Goal: Task Accomplishment & Management: Use online tool/utility

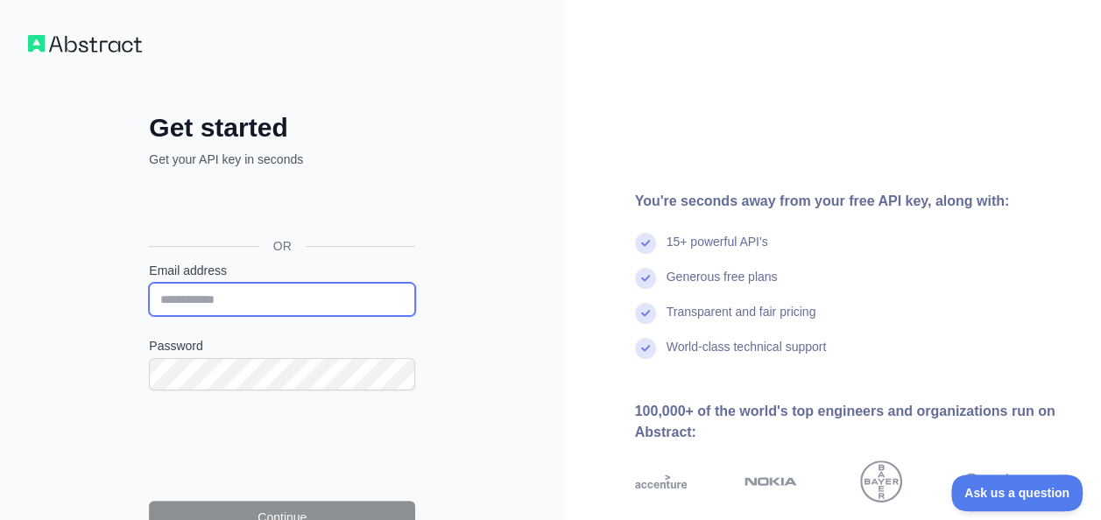
click at [236, 296] on input "Email address" at bounding box center [282, 299] width 266 height 33
click at [264, 296] on input "Email address" at bounding box center [282, 299] width 266 height 33
type input "*"
click at [390, 337] on label "Password" at bounding box center [282, 346] width 266 height 18
click at [293, 305] on input "***" at bounding box center [282, 299] width 266 height 33
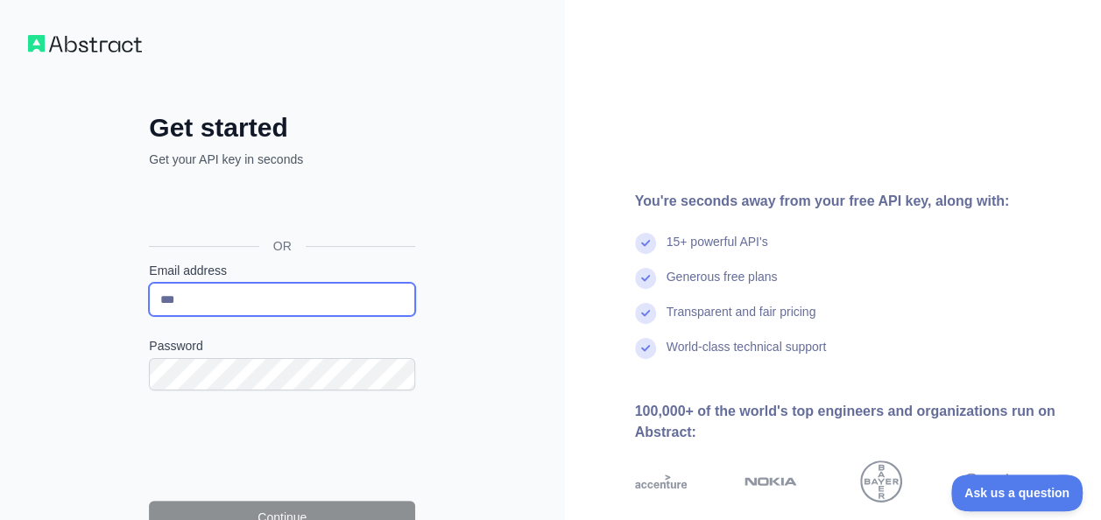
type input "**********"
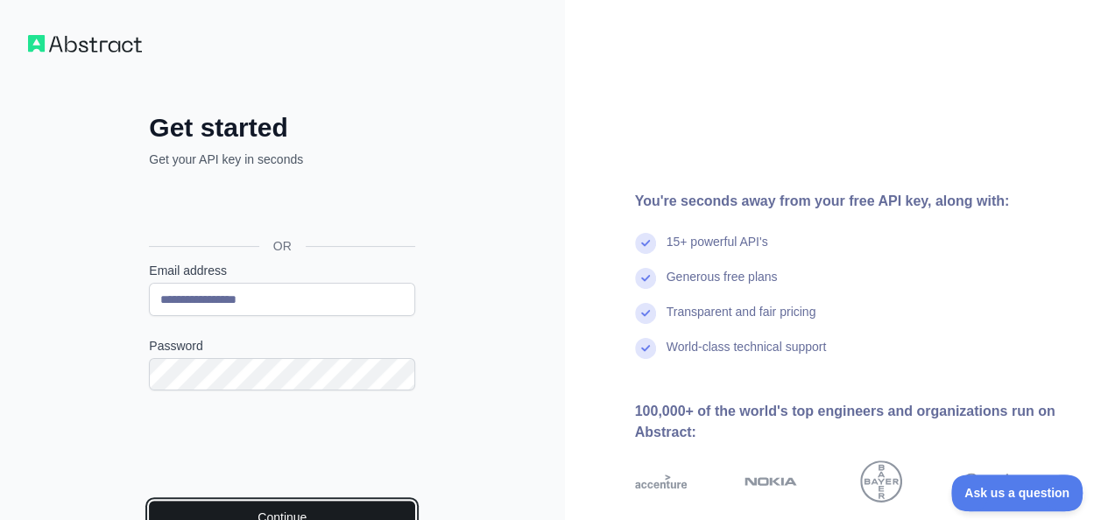
click at [328, 511] on button "Continue" at bounding box center [282, 517] width 266 height 33
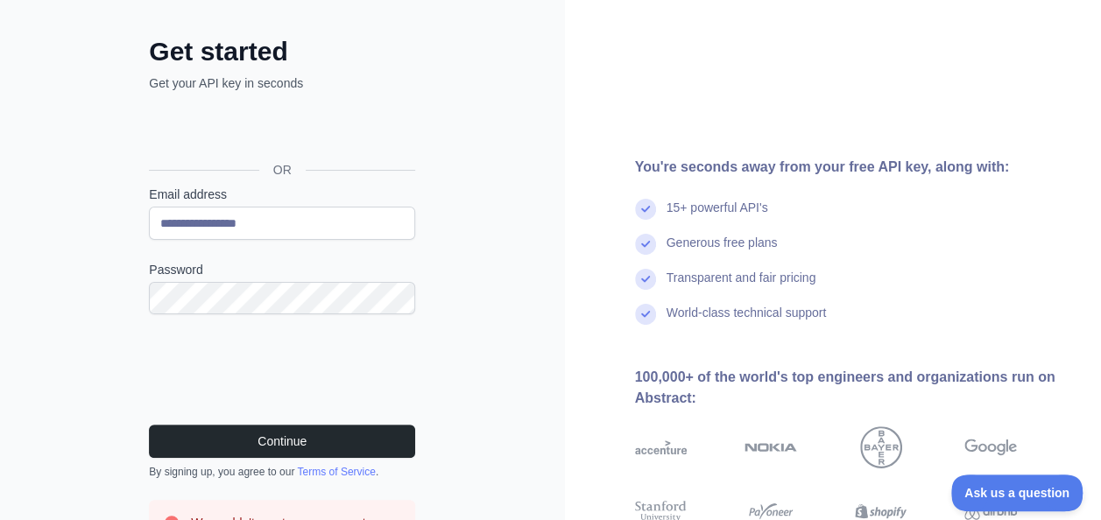
scroll to position [175, 0]
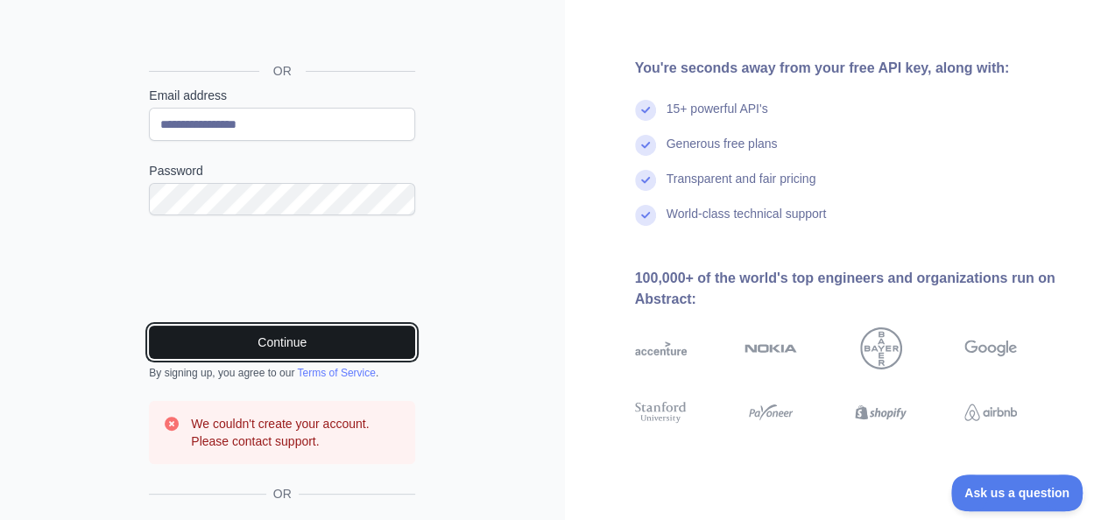
click at [312, 335] on button "Continue" at bounding box center [282, 342] width 266 height 33
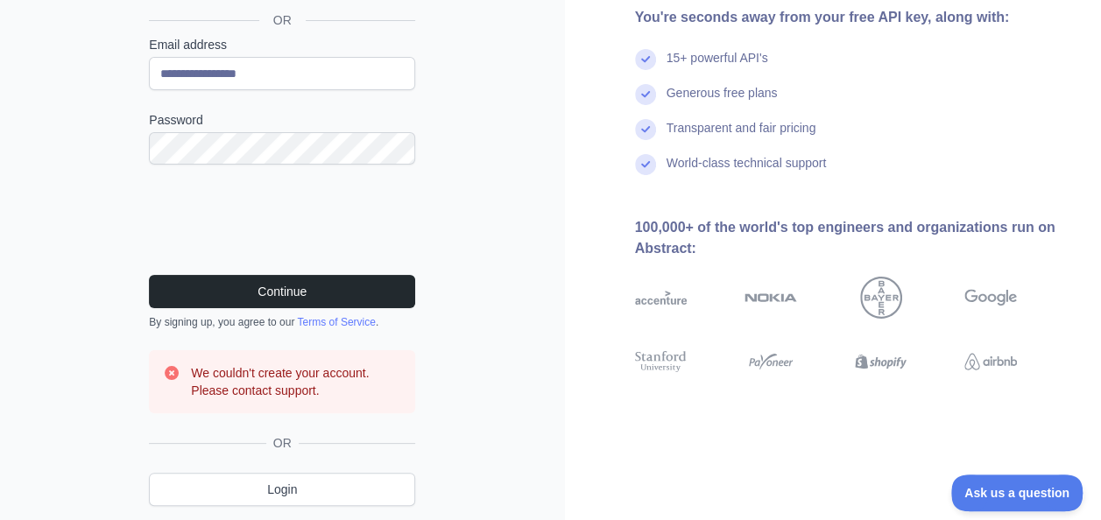
scroll to position [263, 0]
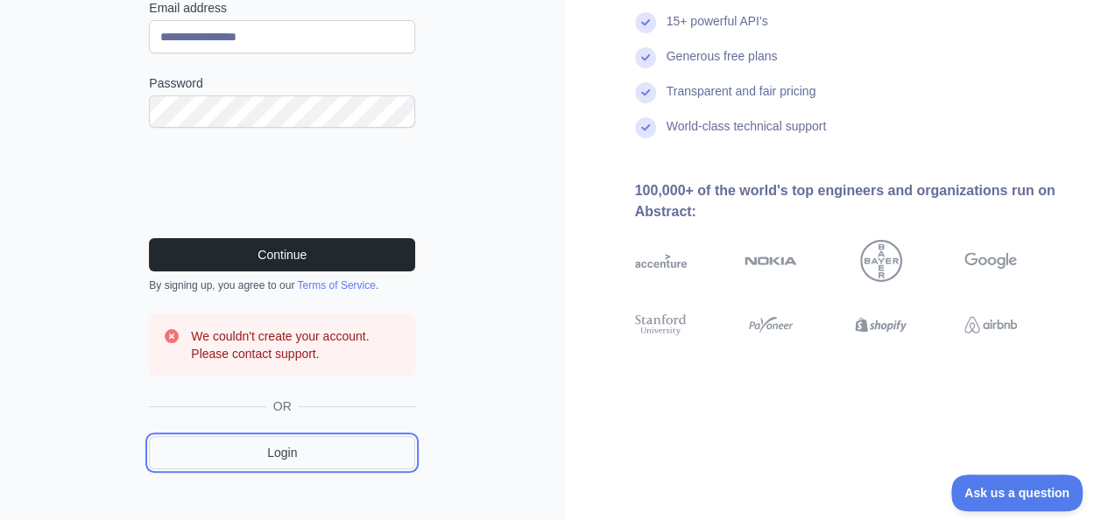
click at [302, 457] on link "Login" at bounding box center [282, 452] width 266 height 33
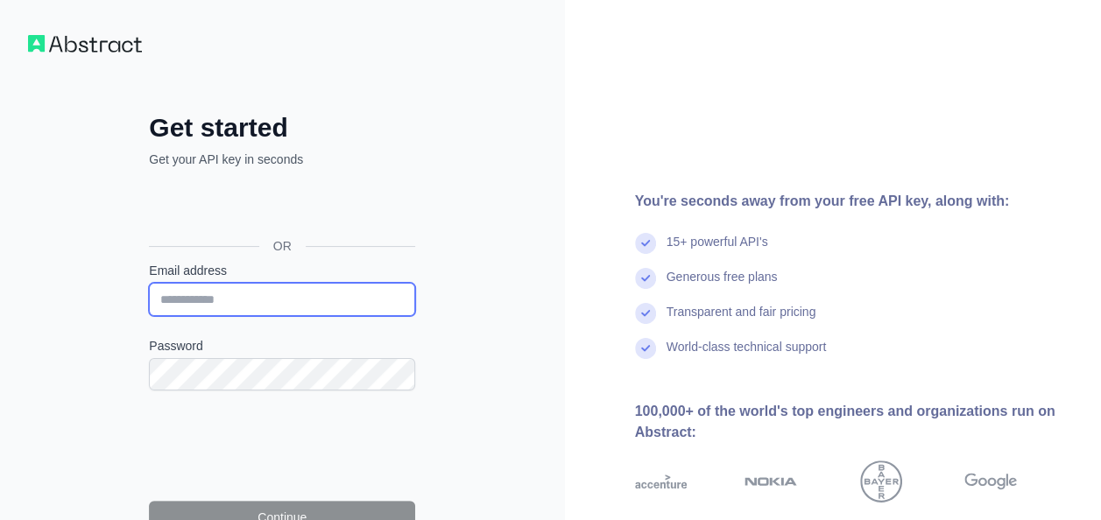
click at [209, 286] on input "Email address" at bounding box center [282, 299] width 266 height 33
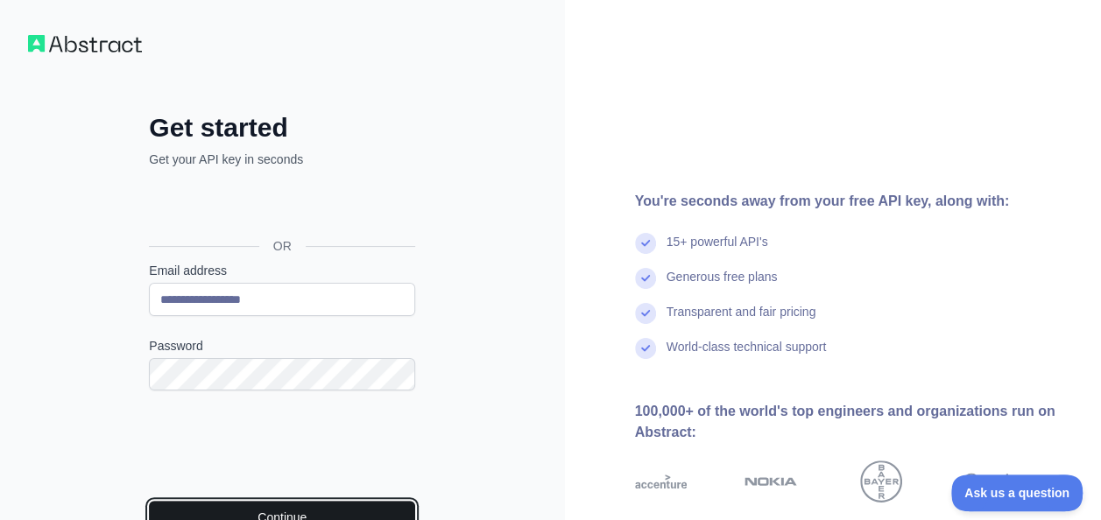
click at [346, 514] on button "Continue" at bounding box center [282, 517] width 266 height 33
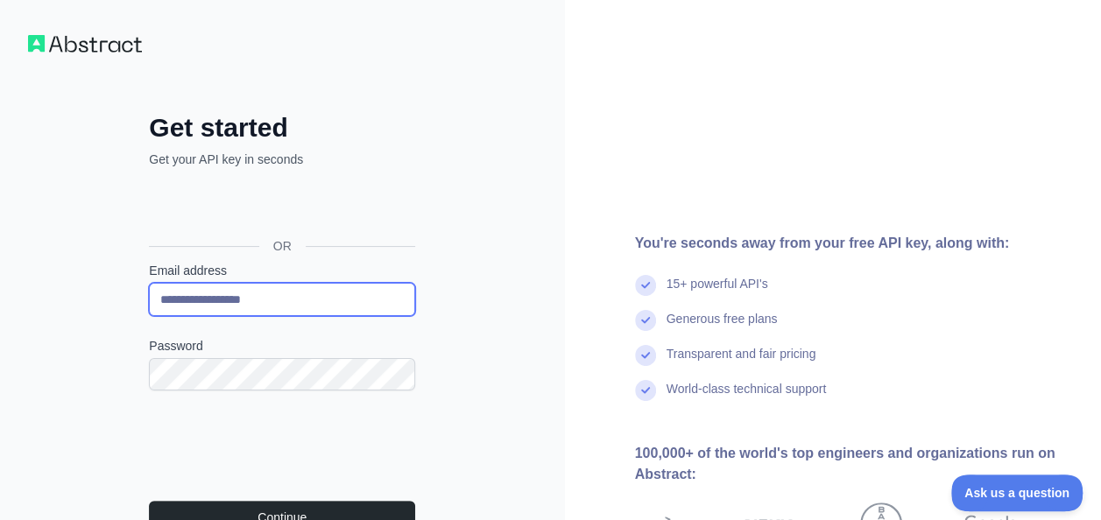
drag, startPoint x: 294, startPoint y: 296, endPoint x: -4, endPoint y: 243, distance: 302.4
click at [0, 243] on html "**********" at bounding box center [550, 260] width 1101 height 520
type input "**********"
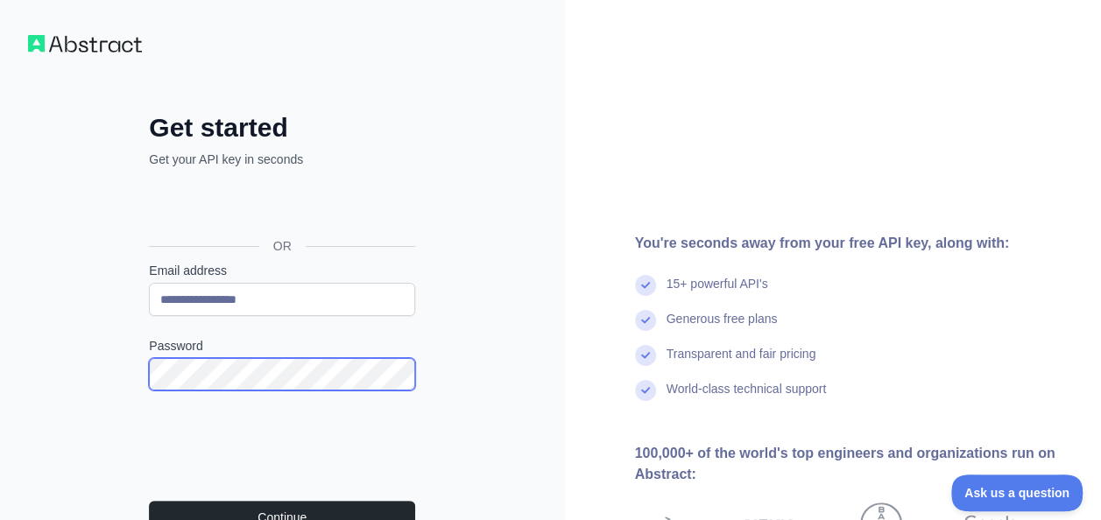
click at [0, 348] on html "**********" at bounding box center [550, 260] width 1101 height 520
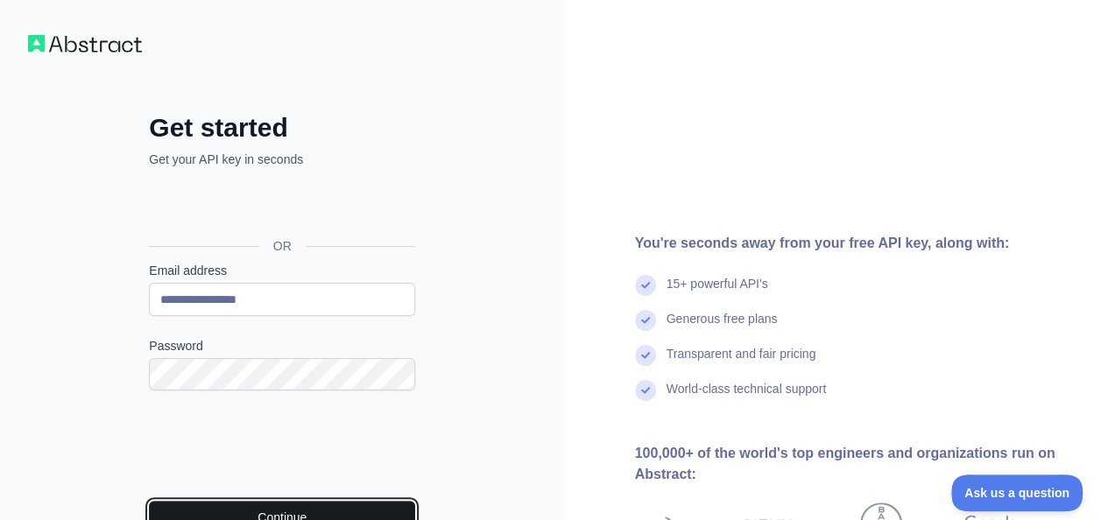
click at [340, 502] on button "Continue" at bounding box center [282, 517] width 266 height 33
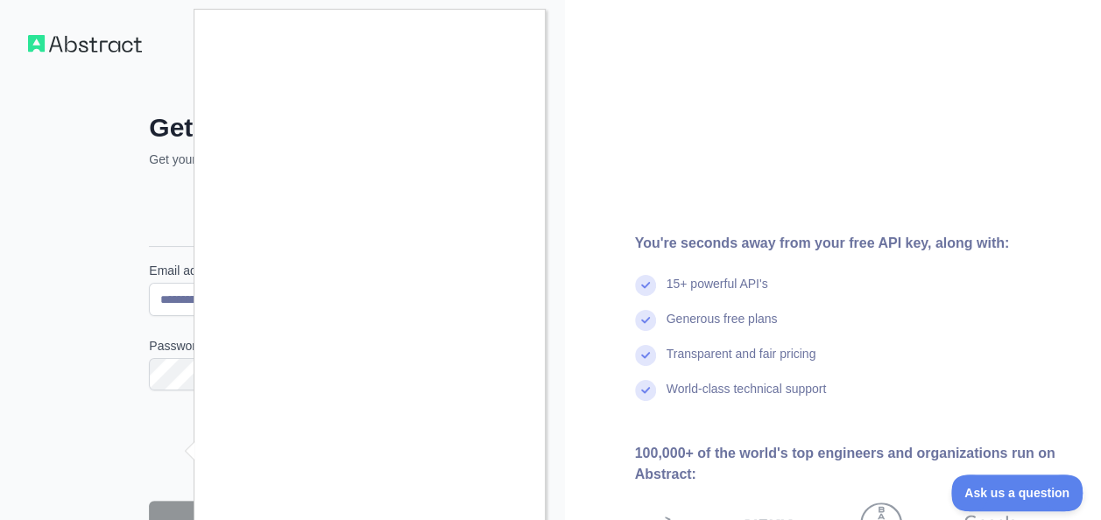
click at [694, 108] on div at bounding box center [550, 260] width 1101 height 520
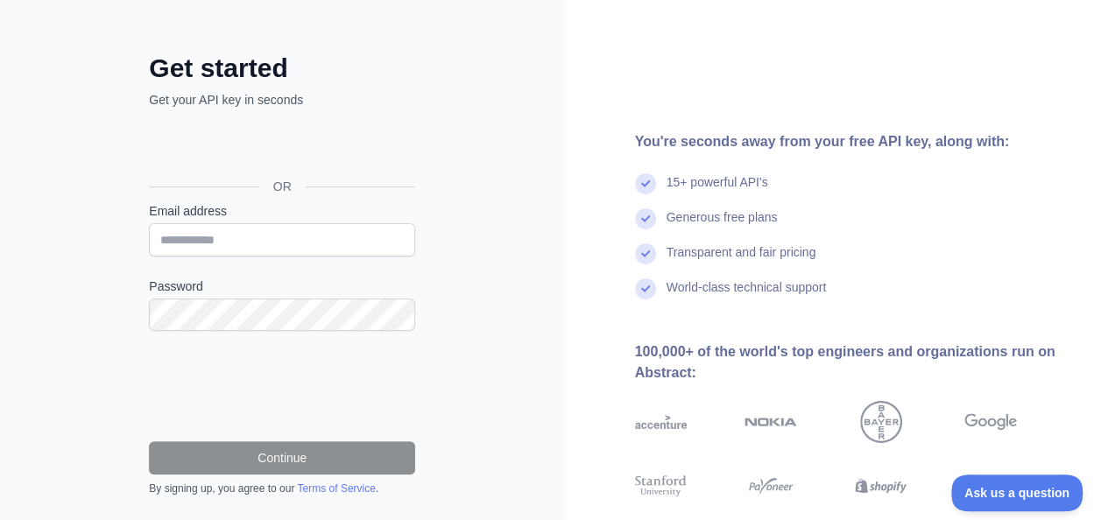
scroll to position [88, 0]
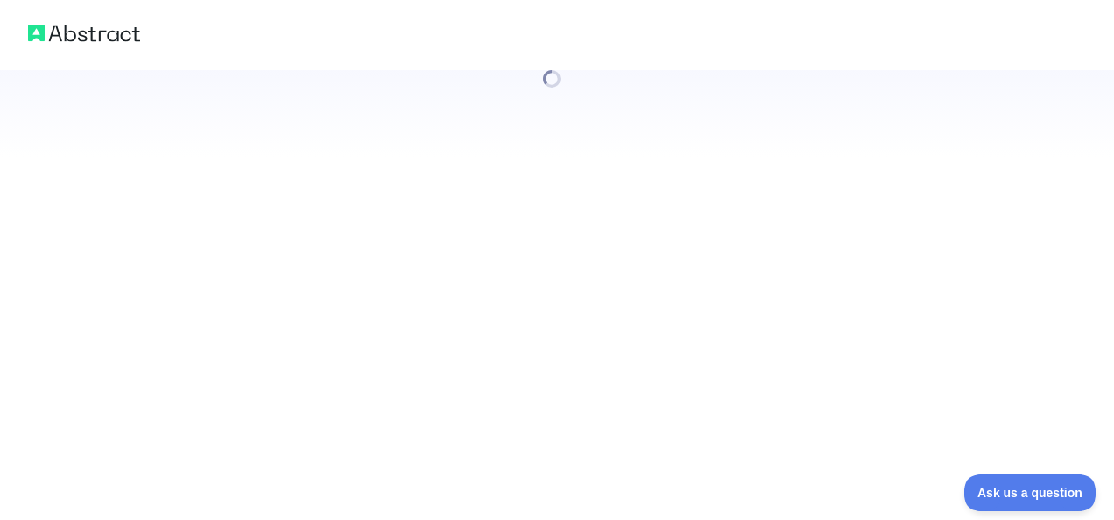
click at [1090, 189] on div at bounding box center [557, 260] width 1114 height 520
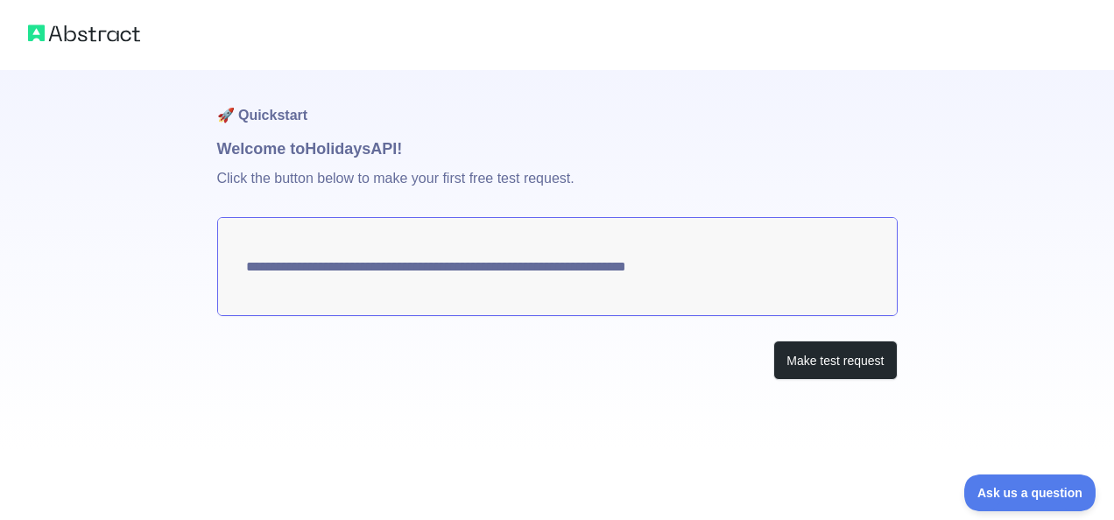
click at [373, 154] on h1 "Welcome to Holidays API!" at bounding box center [557, 149] width 680 height 25
click at [390, 151] on h1 "Welcome to Holidays API!" at bounding box center [557, 149] width 680 height 25
click at [490, 274] on textarea "**********" at bounding box center [557, 266] width 680 height 99
click at [497, 269] on textarea "**********" at bounding box center [557, 266] width 680 height 99
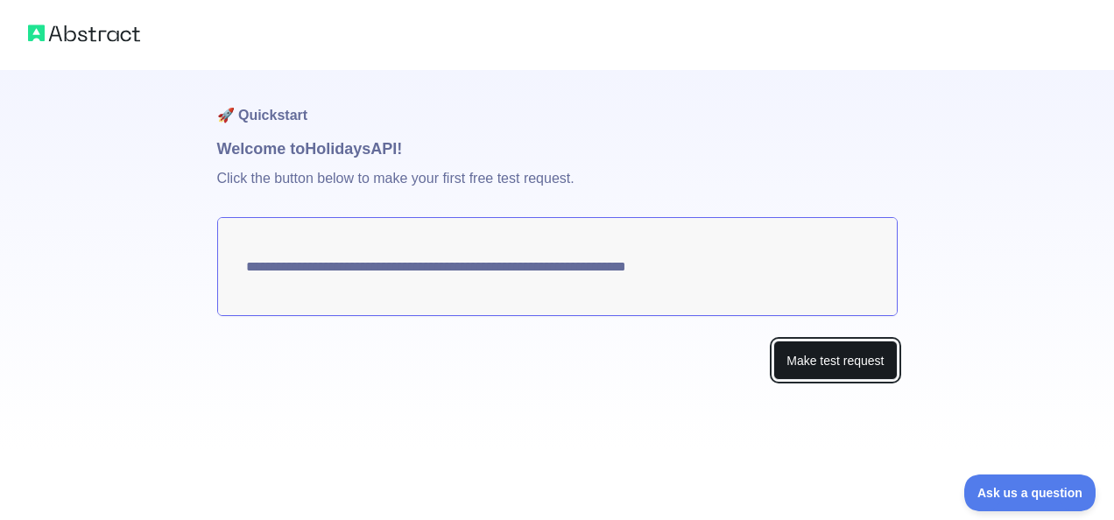
click at [830, 356] on button "Make test request" at bounding box center [834, 360] width 123 height 39
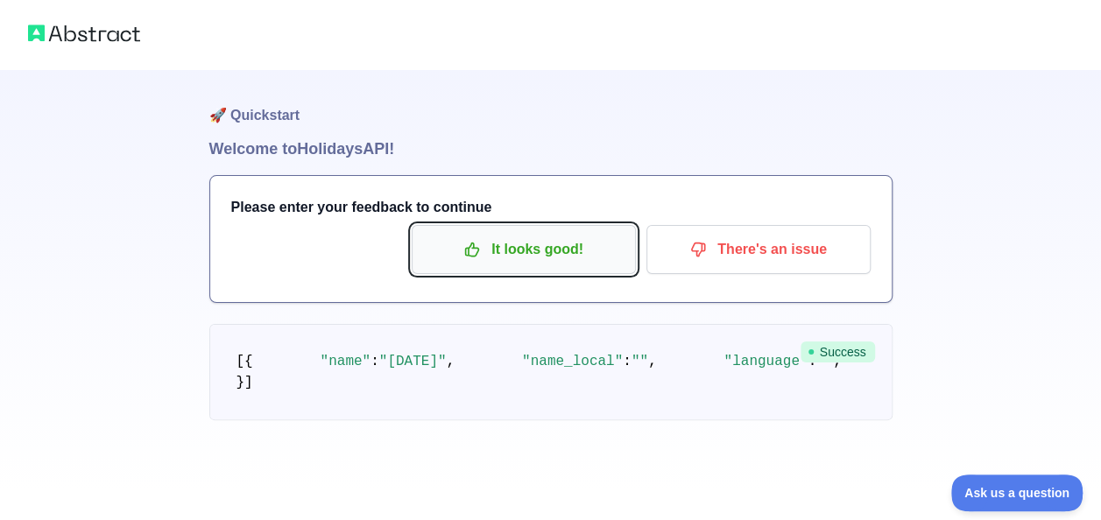
click at [557, 250] on p "It looks good!" at bounding box center [524, 250] width 198 height 30
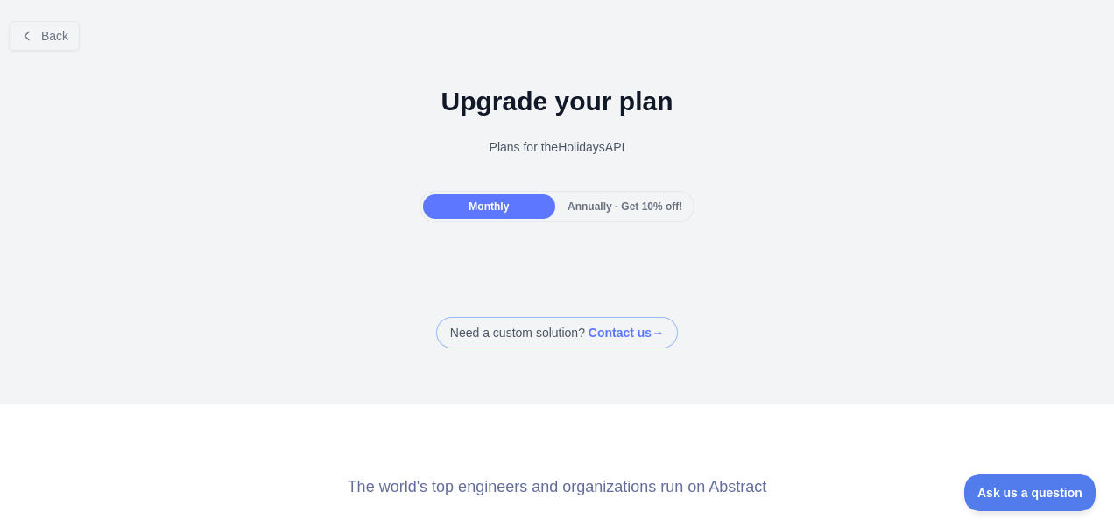
click at [641, 215] on div "Annually - Get 10% off!" at bounding box center [625, 206] width 132 height 25
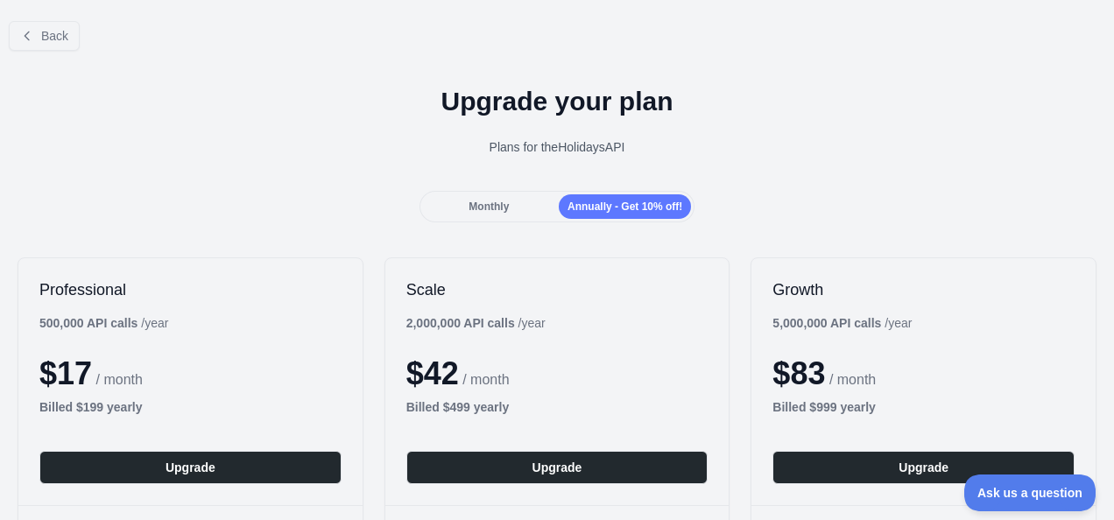
click at [483, 201] on span "Monthly" at bounding box center [489, 207] width 40 height 12
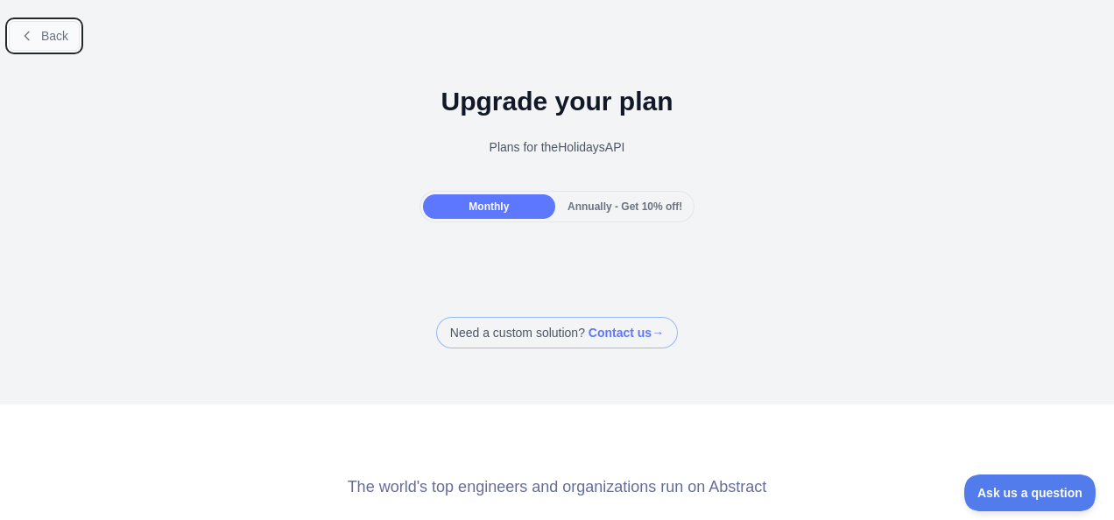
click at [54, 39] on span "Back" at bounding box center [54, 36] width 27 height 14
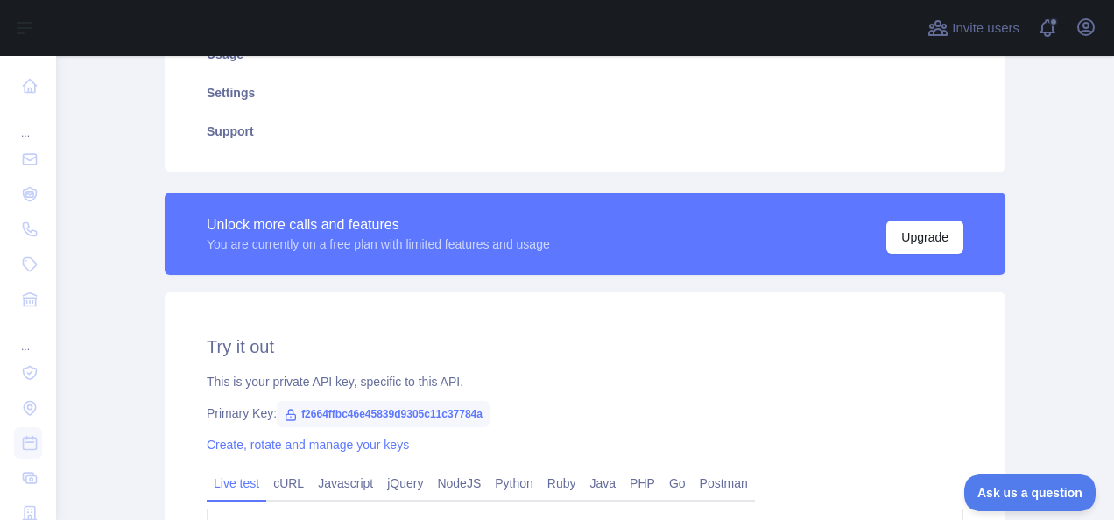
scroll to position [438, 0]
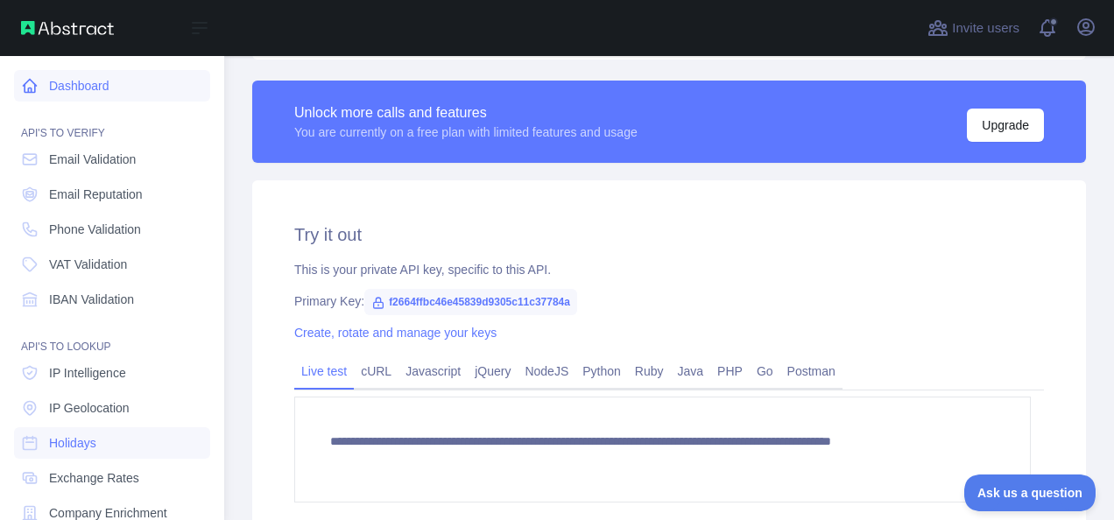
click at [30, 91] on icon at bounding box center [30, 86] width 13 height 13
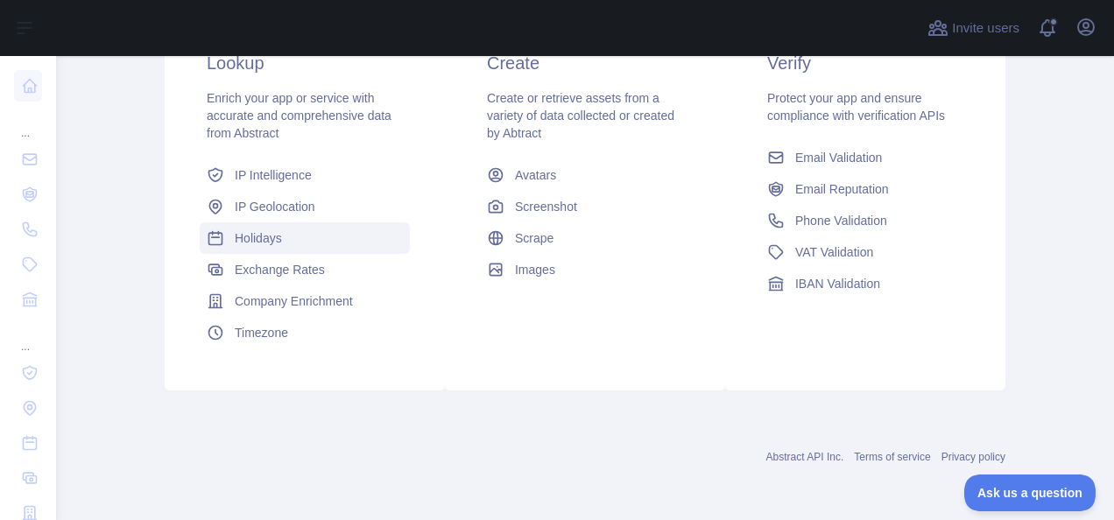
click at [261, 243] on span "Holidays" at bounding box center [258, 238] width 47 height 18
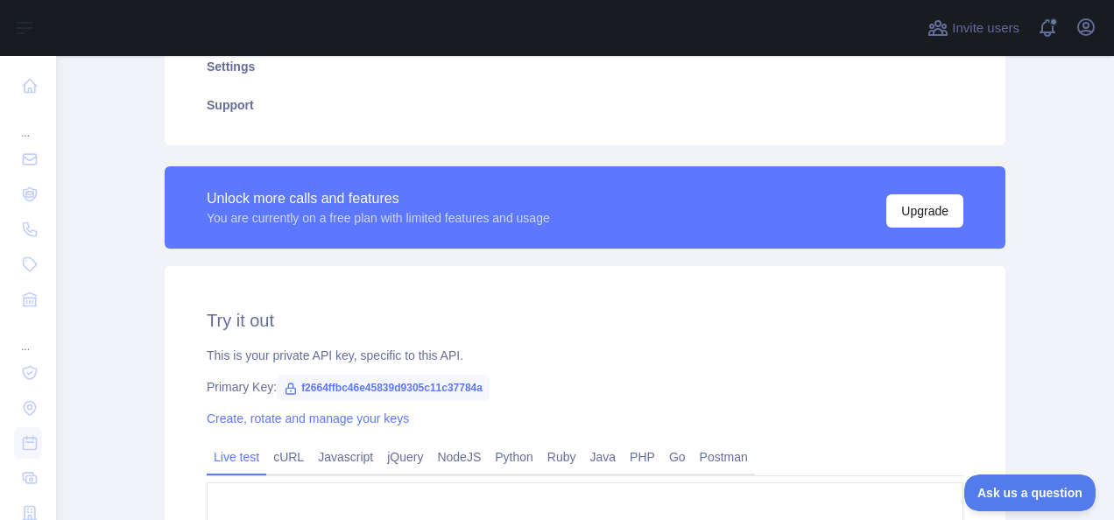
click at [417, 388] on span "f2664ffbc46e45839d9305c11c37784a" at bounding box center [383, 388] width 213 height 26
drag, startPoint x: 291, startPoint y: 387, endPoint x: 532, endPoint y: 386, distance: 240.8
click at [538, 385] on div "Primary Key: f2664ffbc46e45839d9305c11c37784a" at bounding box center [585, 387] width 757 height 18
drag, startPoint x: 532, startPoint y: 386, endPoint x: 434, endPoint y: 384, distance: 97.2
copy span "f2664ffbc46e45839d9305c11c37784a"
